Goal: Use online tool/utility

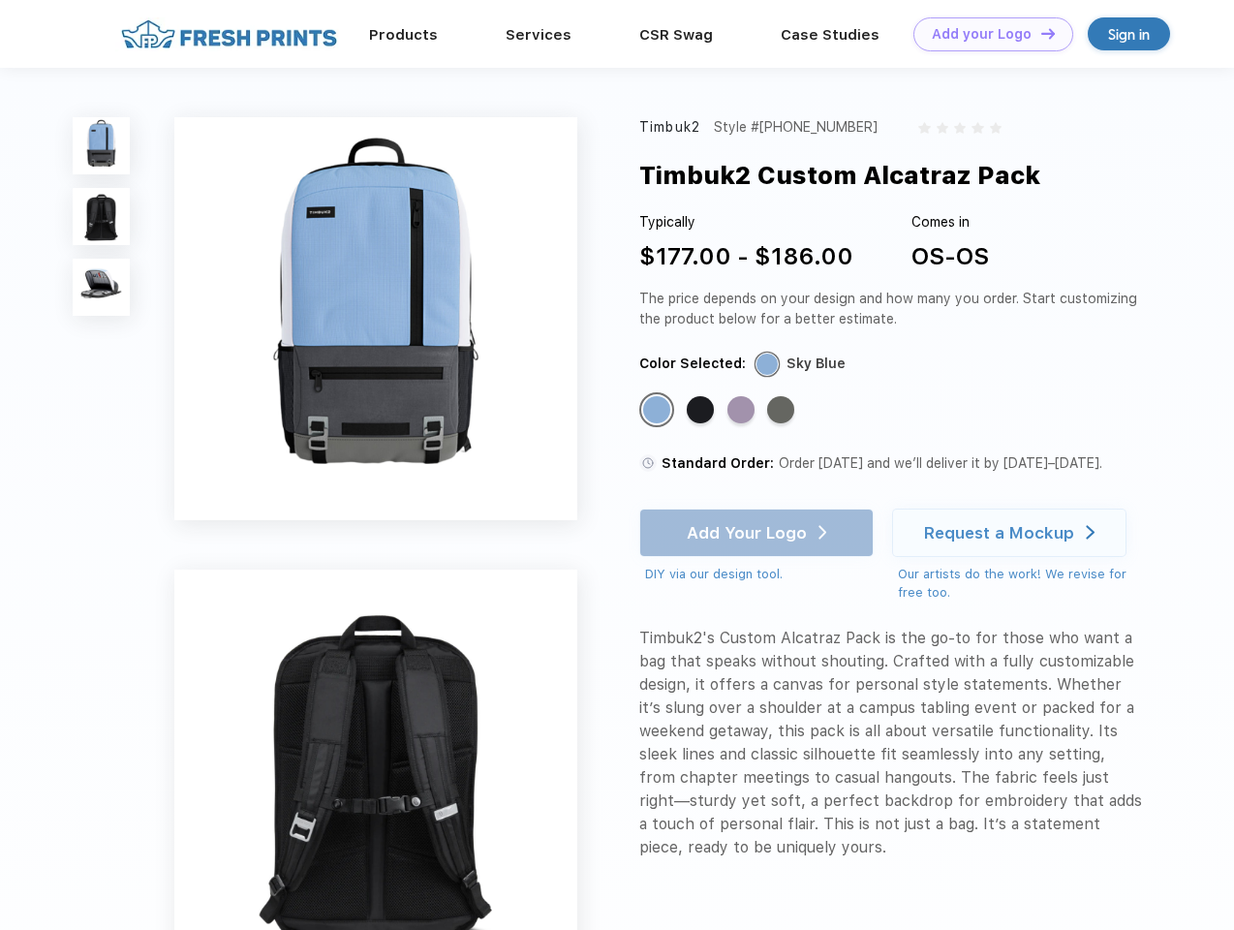
click at [986, 34] on link "Add your Logo Design Tool" at bounding box center [993, 34] width 160 height 34
click at [0, 0] on div "Design Tool" at bounding box center [0, 0] width 0 height 0
click at [1039, 33] on link "Add your Logo Design Tool" at bounding box center [993, 34] width 160 height 34
click at [102, 145] on img at bounding box center [101, 145] width 57 height 57
click at [102, 217] on img at bounding box center [101, 216] width 57 height 57
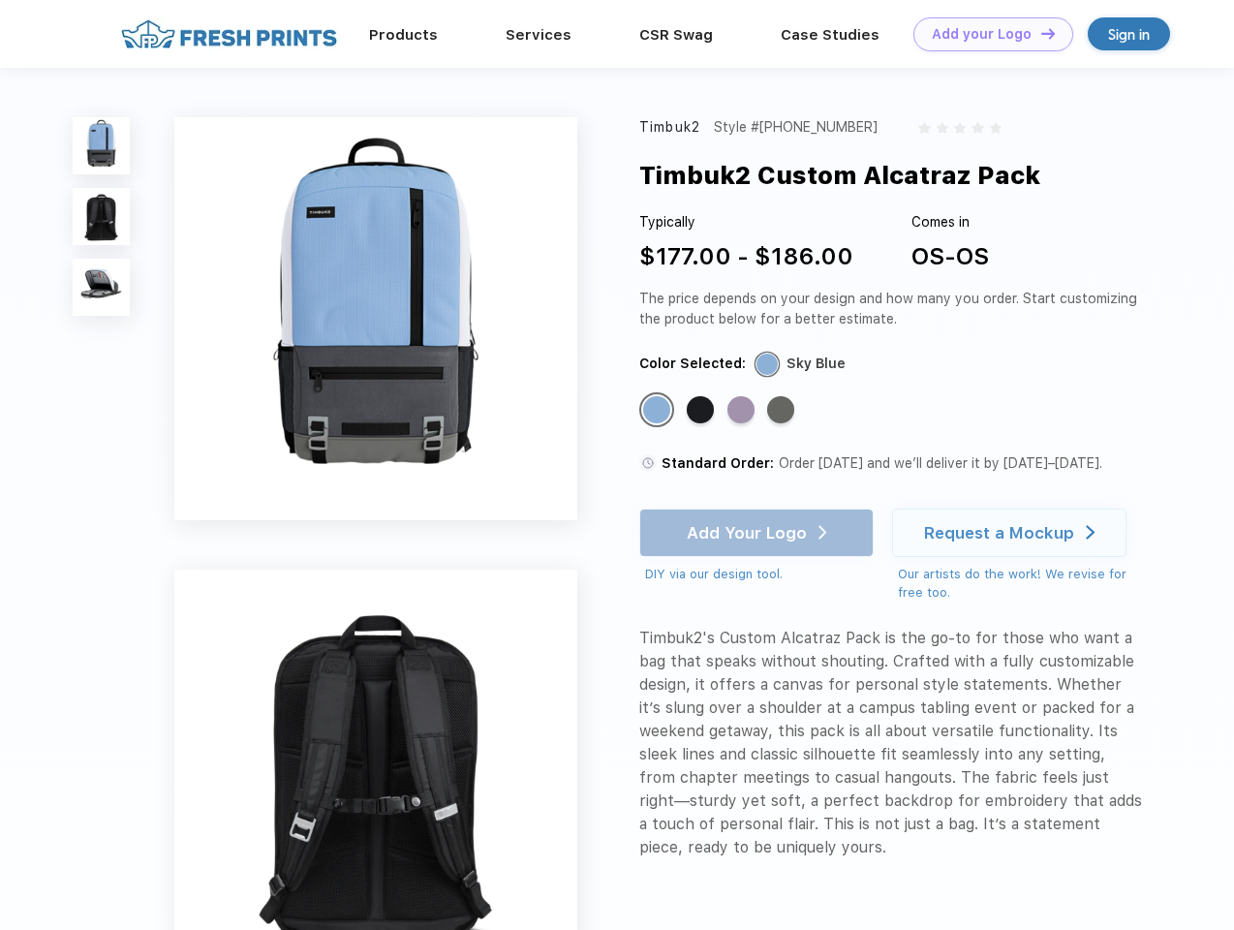
click at [102, 288] on img at bounding box center [101, 287] width 57 height 57
click at [659, 411] on div "Standard Color" at bounding box center [656, 409] width 27 height 27
click at [702, 411] on div "Standard Color" at bounding box center [700, 409] width 27 height 27
click at [743, 411] on div "Standard Color" at bounding box center [740, 409] width 27 height 27
click at [782, 411] on div "Standard Color" at bounding box center [780, 409] width 27 height 27
